Goal: Task Accomplishment & Management: Use online tool/utility

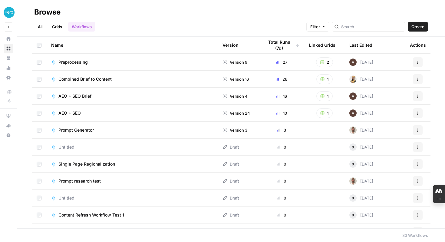
click at [42, 26] on link "All" at bounding box center [40, 27] width 12 height 10
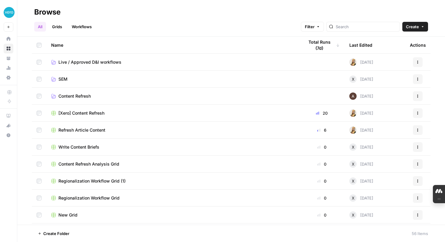
click at [62, 78] on span "SEM" at bounding box center [62, 79] width 9 height 6
click at [75, 26] on link "Workflows" at bounding box center [81, 27] width 27 height 10
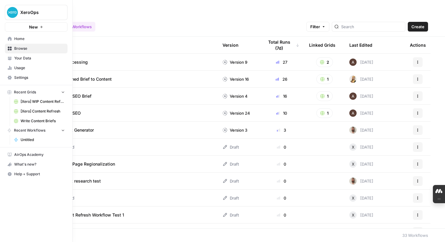
click at [30, 27] on span "New" at bounding box center [33, 27] width 9 height 6
